Goal: Navigation & Orientation: Understand site structure

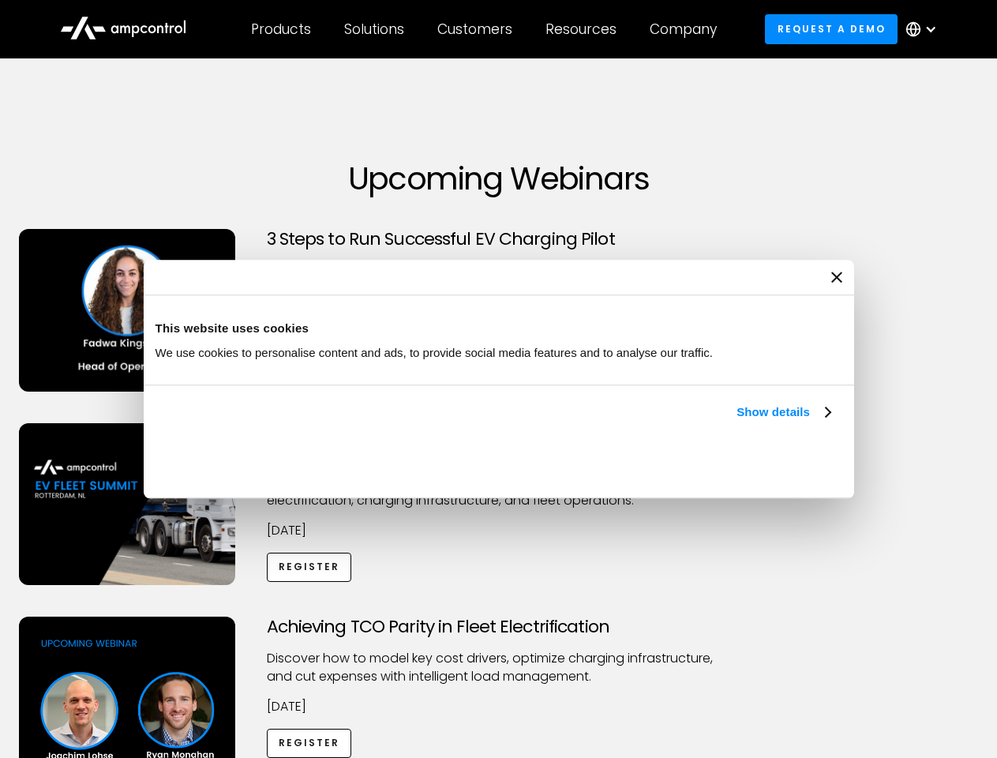
click at [736, 421] on link "Show details" at bounding box center [782, 411] width 93 height 19
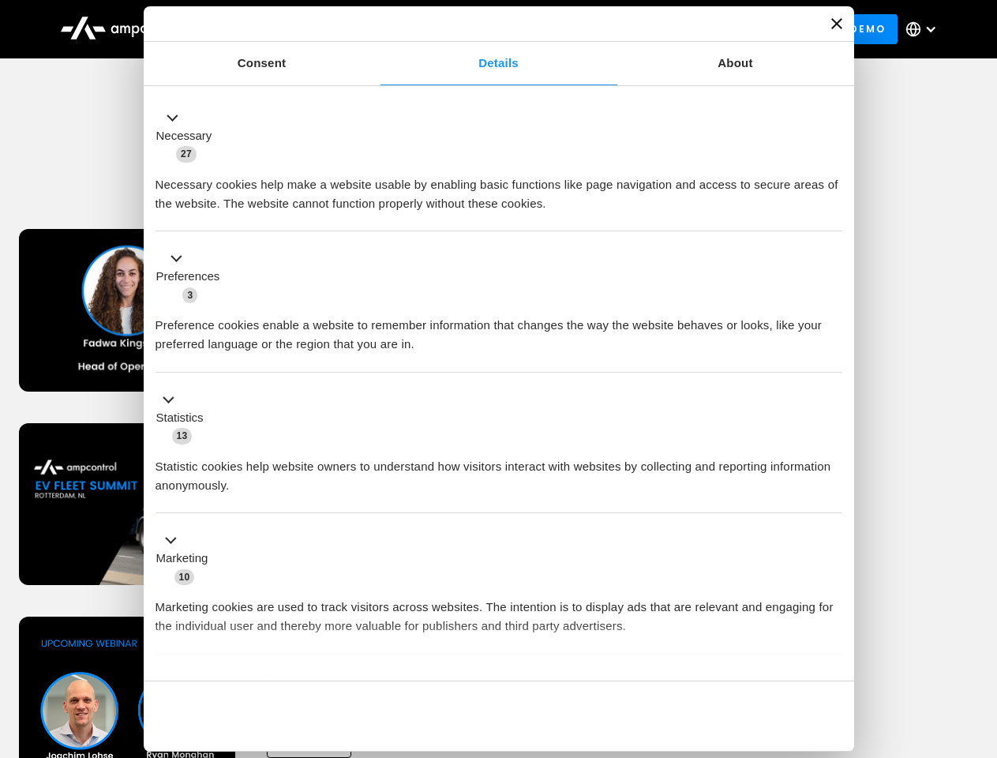
click at [832, 653] on div "Consent Details [#IABV2SETTINGS#] About This website uses cookies We use cookie…" at bounding box center [499, 378] width 710 height 745
click at [979, 636] on div "Achieving TCO Parity in Fleet Electrification Discover how to model key cost dr…" at bounding box center [498, 740] width 991 height 248
click at [485, 29] on div "Customers" at bounding box center [474, 29] width 75 height 17
click at [280, 29] on div "Products" at bounding box center [281, 29] width 60 height 17
click at [375, 29] on div "Solutions" at bounding box center [374, 29] width 60 height 17
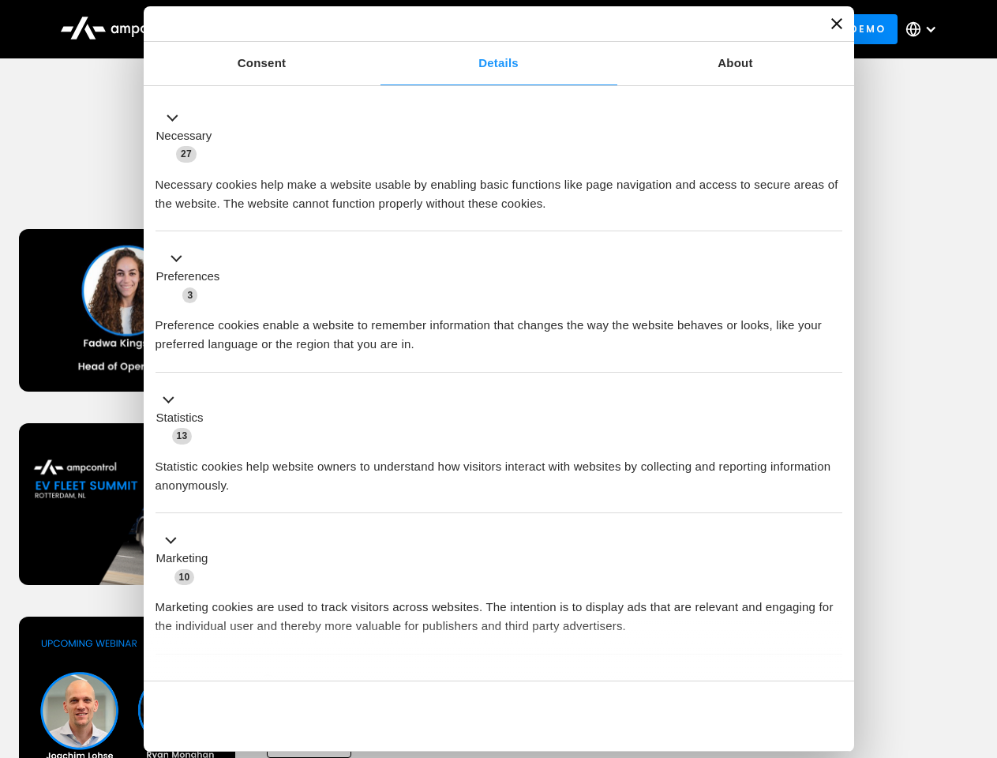
click at [477, 29] on div "Customers" at bounding box center [474, 29] width 75 height 17
click at [584, 29] on div "Resources" at bounding box center [580, 29] width 71 height 17
click at [688, 29] on div "Company" at bounding box center [682, 29] width 67 height 17
click at [925, 29] on div at bounding box center [930, 29] width 13 height 13
